Goal: Find specific page/section: Find specific page/section

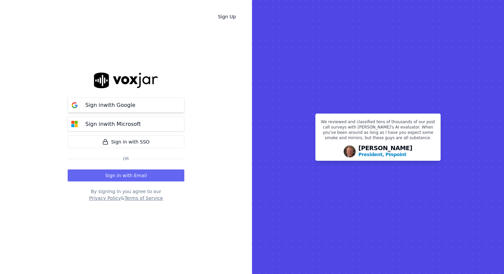
click at [167, 109] on button "Sign in with Google" at bounding box center [126, 105] width 117 height 15
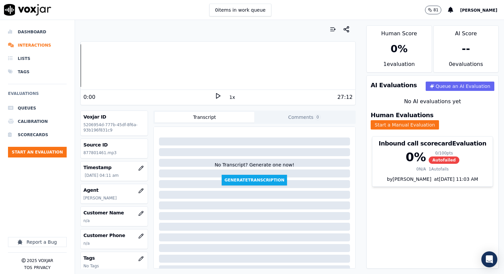
click at [217, 95] on icon at bounding box center [218, 96] width 7 height 7
click at [217, 95] on rect at bounding box center [216, 96] width 1 height 4
click at [93, 60] on div at bounding box center [218, 65] width 275 height 43
click at [216, 100] on div "1x" at bounding box center [218, 97] width 7 height 9
click at [219, 101] on div "1x" at bounding box center [218, 97] width 7 height 9
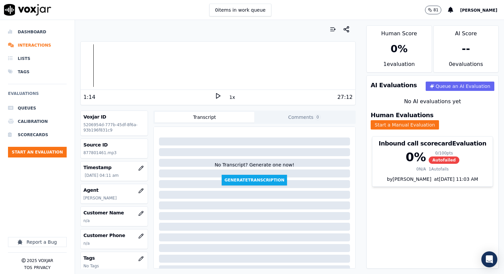
click at [218, 94] on icon at bounding box center [218, 96] width 7 height 7
click at [95, 61] on div at bounding box center [218, 65] width 275 height 43
click at [96, 63] on div at bounding box center [218, 65] width 275 height 43
click at [103, 64] on div at bounding box center [218, 65] width 275 height 43
click at [101, 64] on div at bounding box center [218, 65] width 275 height 43
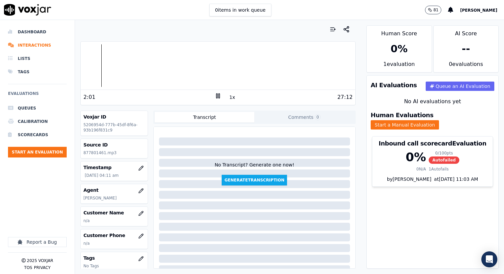
click at [100, 63] on div at bounding box center [218, 65] width 275 height 43
click at [217, 97] on icon at bounding box center [218, 96] width 7 height 7
click at [216, 97] on polygon at bounding box center [218, 96] width 4 height 5
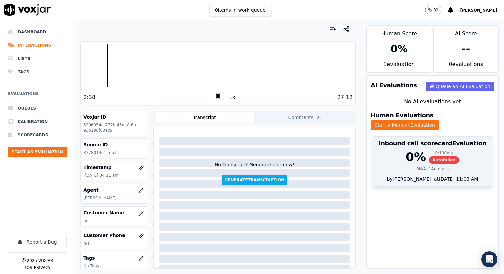
click at [413, 141] on h3 "Inbound call scorecard Evaluation" at bounding box center [432, 144] width 112 height 6
click at [403, 141] on h3 "Inbound call scorecard Evaluation" at bounding box center [432, 144] width 112 height 6
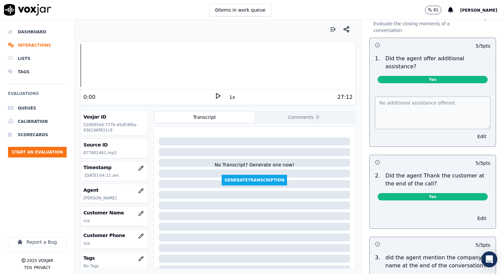
scroll to position [1007, 0]
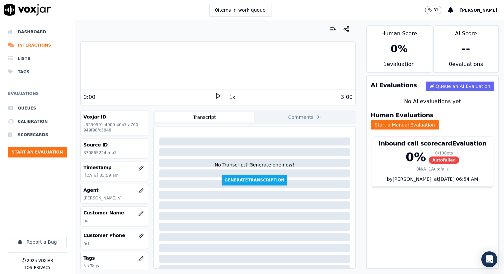
click at [216, 95] on polygon at bounding box center [218, 96] width 4 height 5
click at [178, 56] on div at bounding box center [218, 65] width 275 height 43
click at [215, 96] on icon at bounding box center [218, 96] width 7 height 7
